Goal: Task Accomplishment & Management: Use online tool/utility

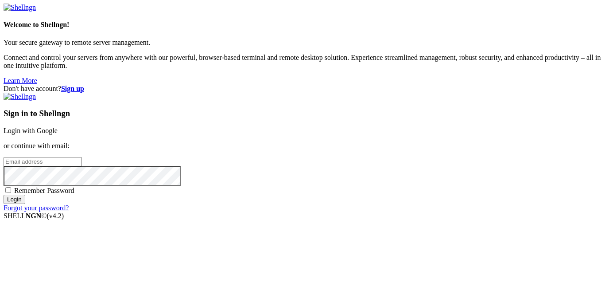
click at [82, 157] on input "email" at bounding box center [43, 161] width 78 height 9
type input "[EMAIL_ADDRESS][DOMAIN_NAME]"
click at [4, 194] on input "Login" at bounding box center [15, 198] width 22 height 9
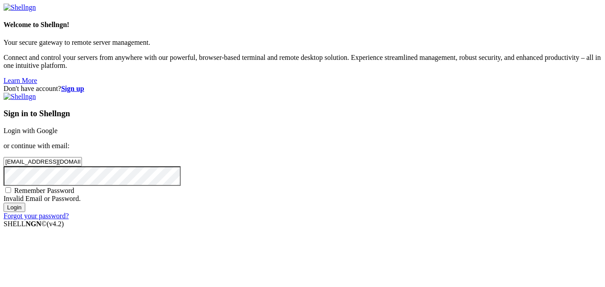
click at [4, 202] on input "Login" at bounding box center [15, 206] width 22 height 9
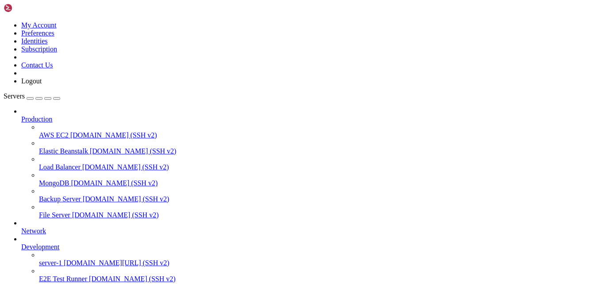
scroll to position [24, 0]
click at [64, 259] on span "[DOMAIN_NAME][URL] (SSH v2)" at bounding box center [116, 263] width 105 height 8
click at [62, 259] on span "server-1" at bounding box center [50, 263] width 23 height 8
